Goal: Task Accomplishment & Management: Manage account settings

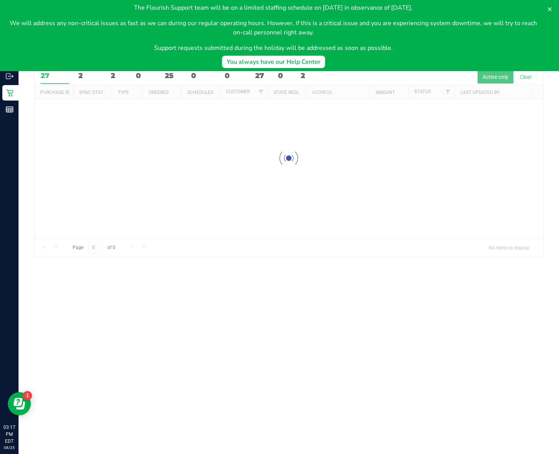
click at [309, 76] on div at bounding box center [288, 157] width 509 height 197
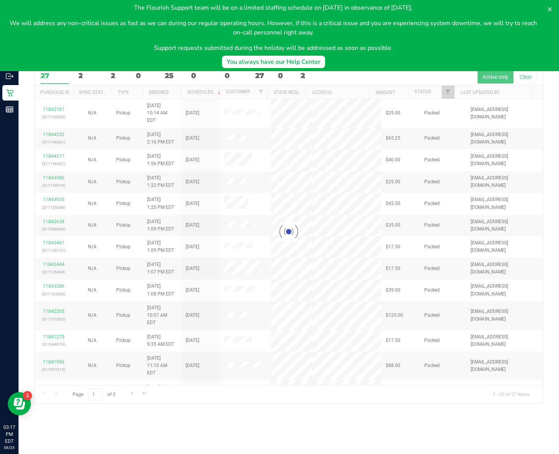
click at [313, 85] on div at bounding box center [288, 231] width 509 height 344
click at [309, 76] on div at bounding box center [288, 231] width 509 height 344
click at [311, 66] on button "You always have our Help Center" at bounding box center [273, 62] width 103 height 12
click at [319, 84] on div at bounding box center [288, 231] width 509 height 344
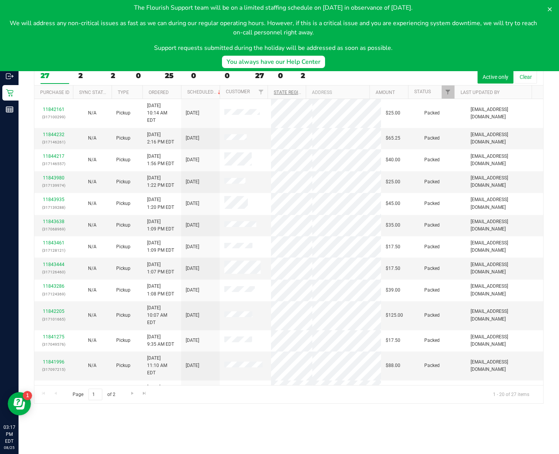
click at [298, 92] on link "State Registry ID" at bounding box center [294, 92] width 41 height 5
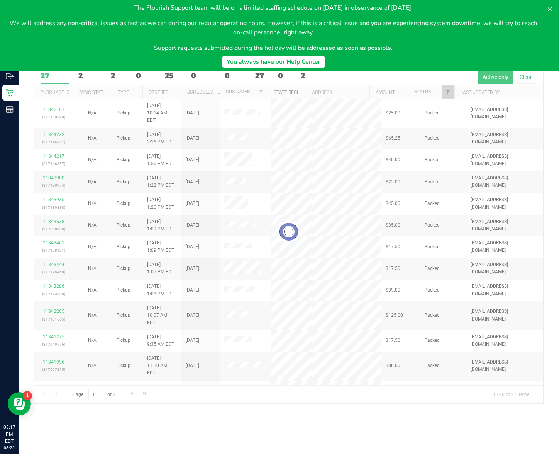
click at [311, 65] on div "You always have our Help Center" at bounding box center [274, 61] width 94 height 9
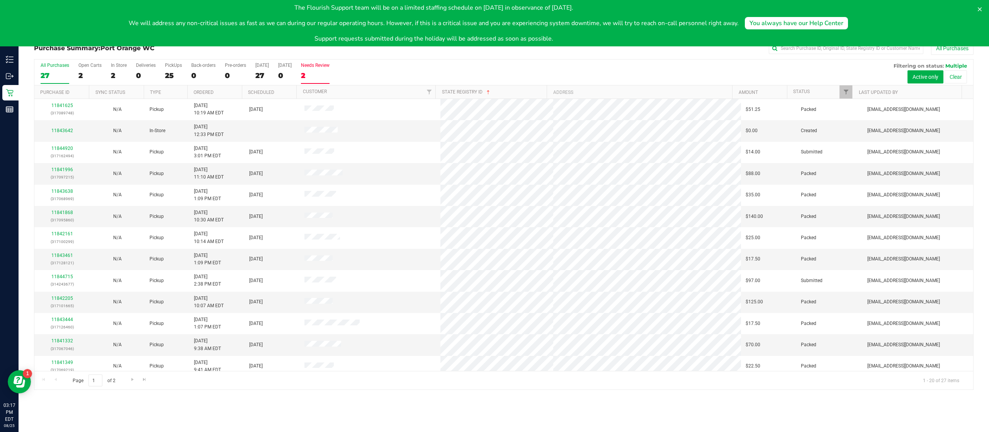
click at [325, 76] on div "2" at bounding box center [315, 75] width 29 height 9
click at [0, 0] on input "Needs Review 2" at bounding box center [0, 0] width 0 height 0
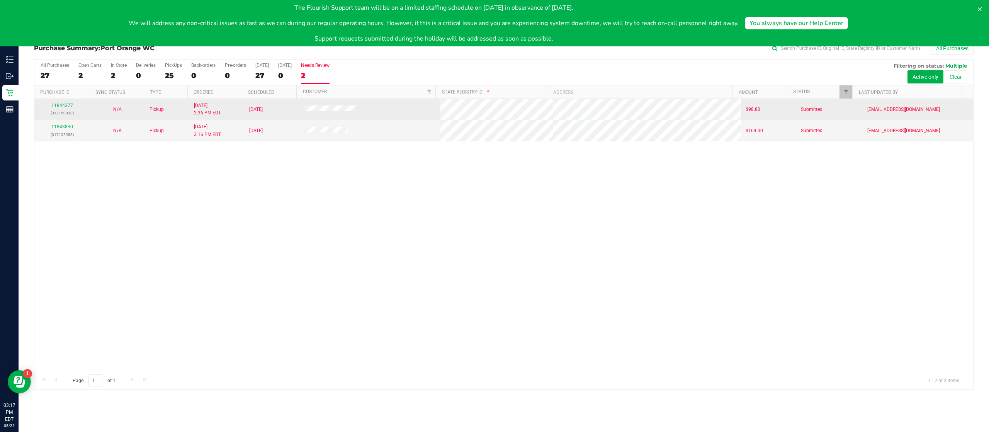
click at [65, 106] on link "11844377" at bounding box center [62, 105] width 22 height 5
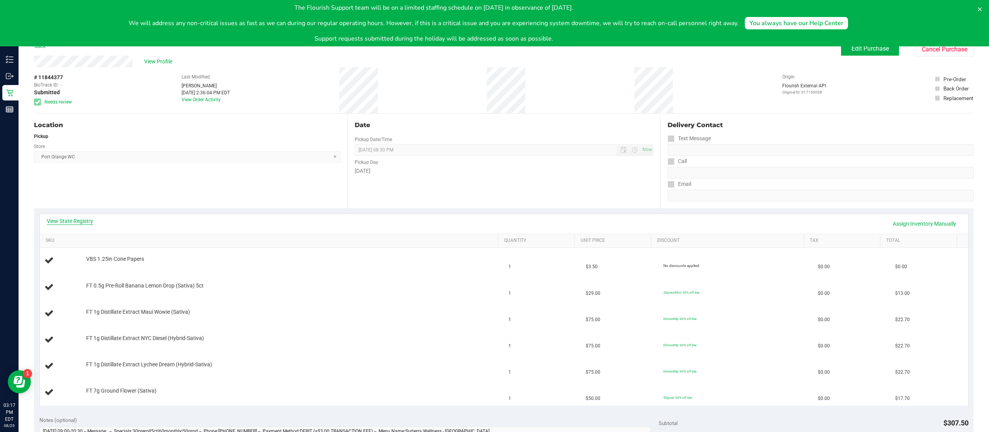
click at [57, 221] on link "View State Registry" at bounding box center [70, 221] width 46 height 8
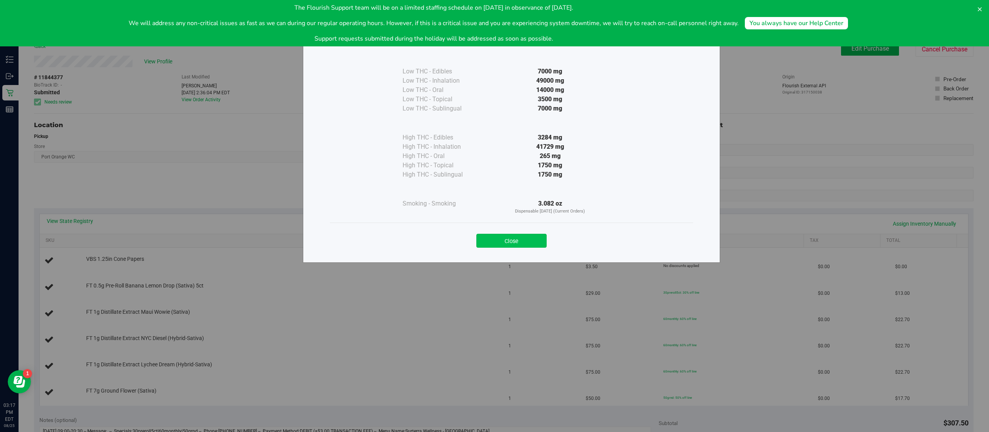
click at [499, 240] on button "Close" at bounding box center [511, 241] width 70 height 14
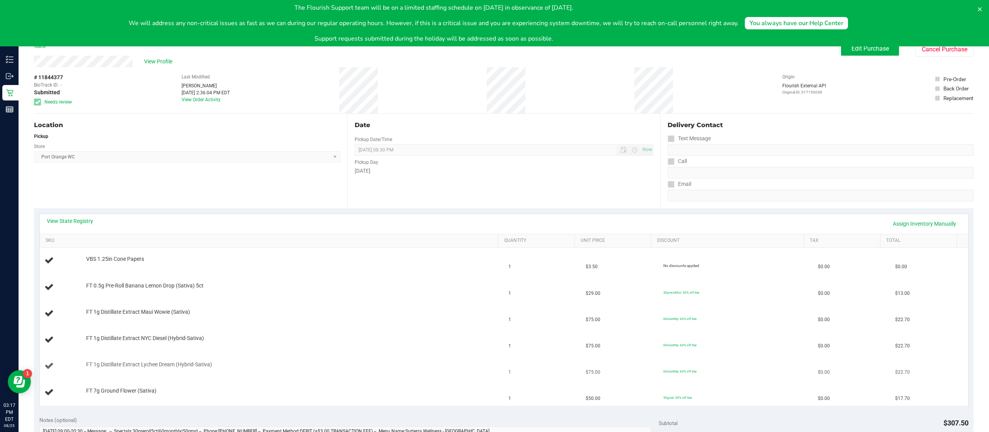
click at [97, 365] on span "FT 1g Distillate Extract Lychee Dream (Hybrid-Sativa)" at bounding box center [149, 364] width 126 height 7
